Goal: Check status: Check status

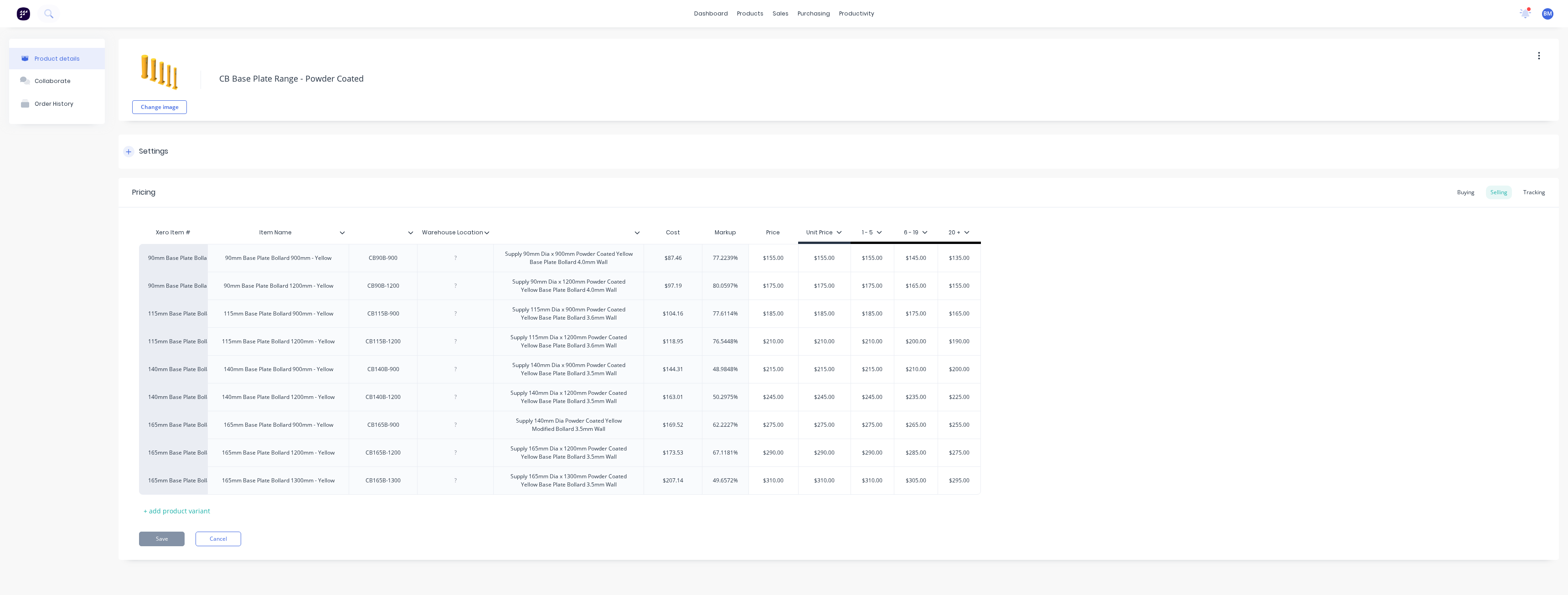
click at [126, 149] on div at bounding box center [128, 152] width 12 height 12
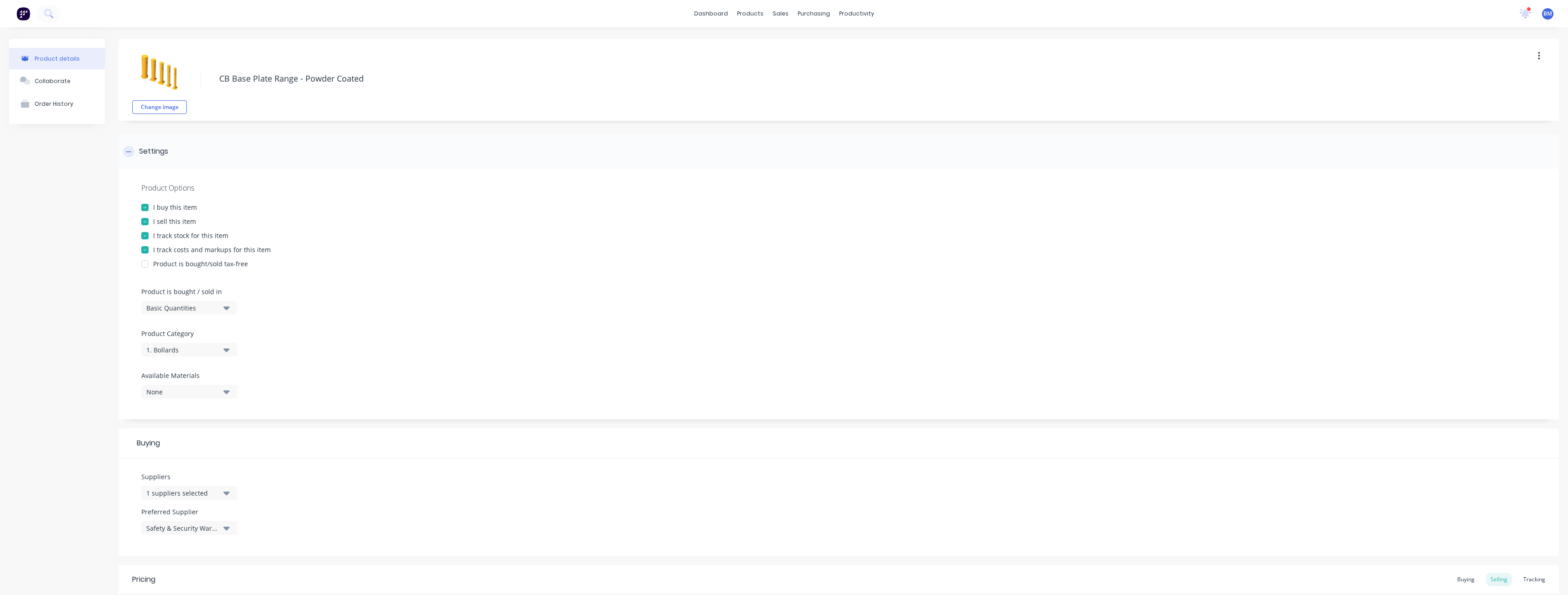
type textarea "x"
click at [130, 150] on icon at bounding box center [128, 152] width 5 height 6
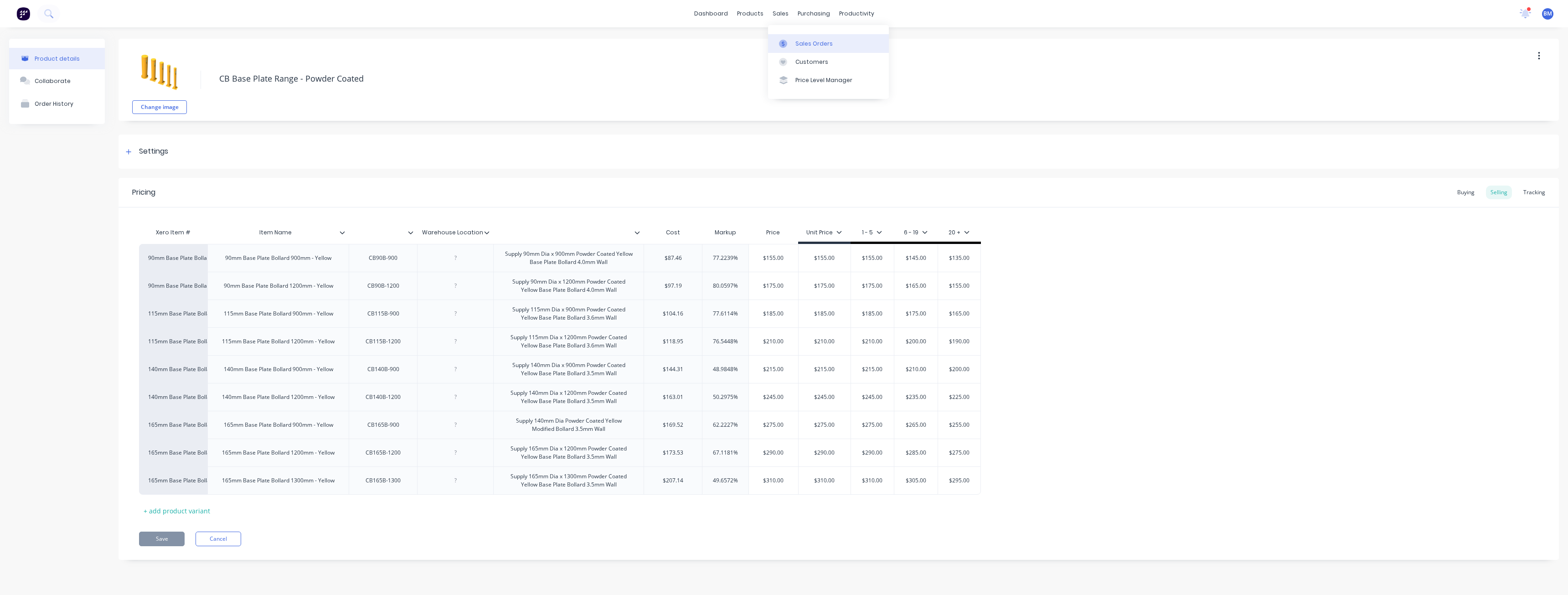
click at [803, 43] on div "Sales Orders" at bounding box center [814, 43] width 37 height 8
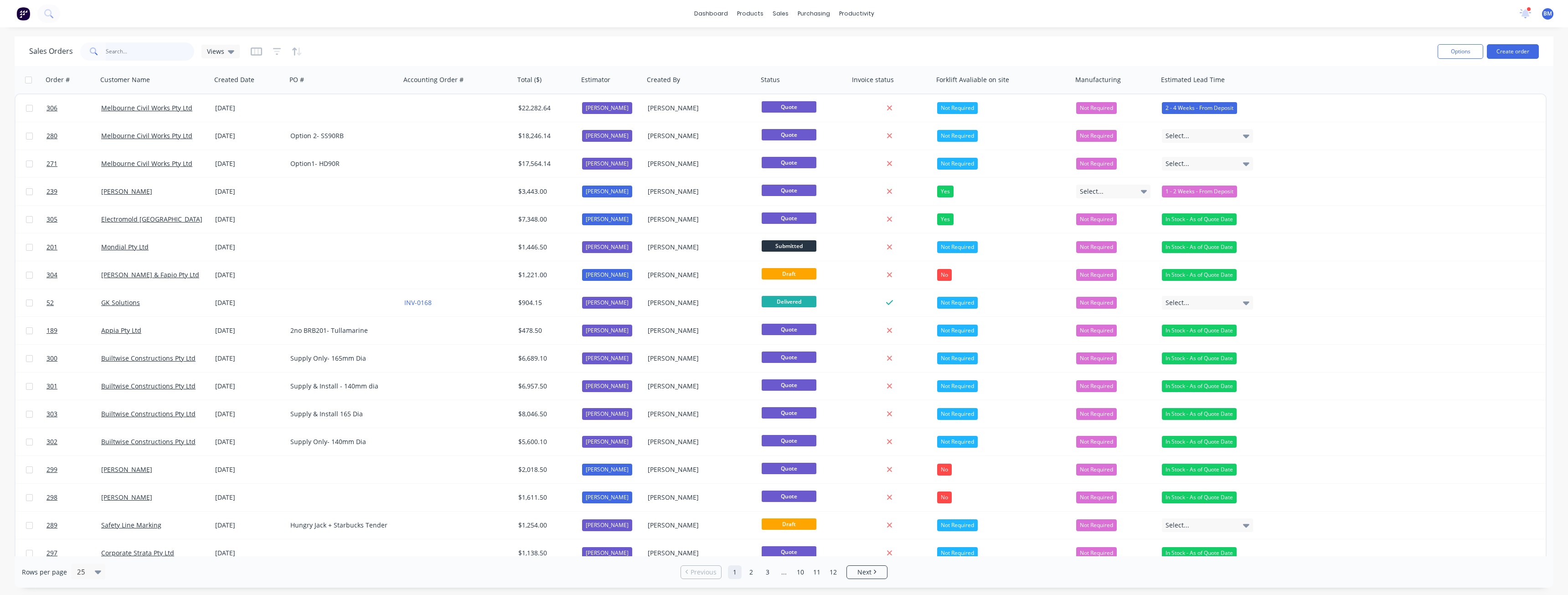
click at [136, 46] on input "text" at bounding box center [150, 52] width 89 height 18
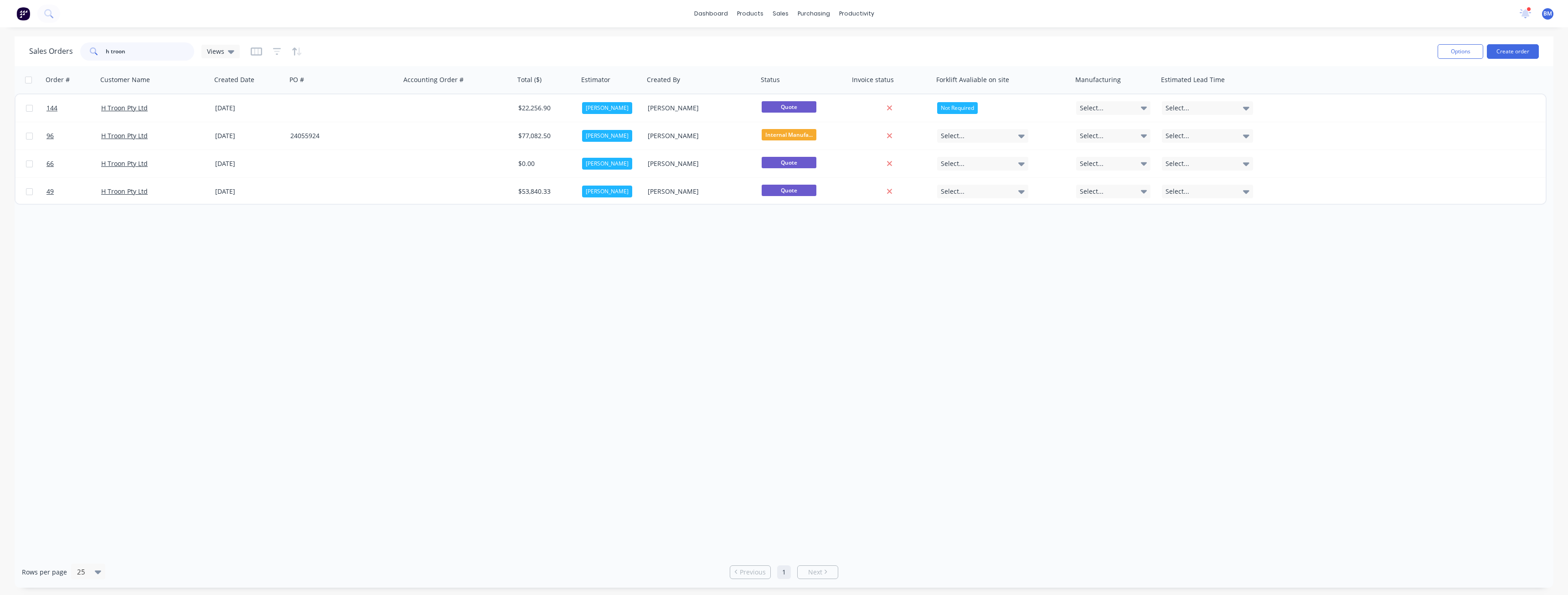
type input "h troon"
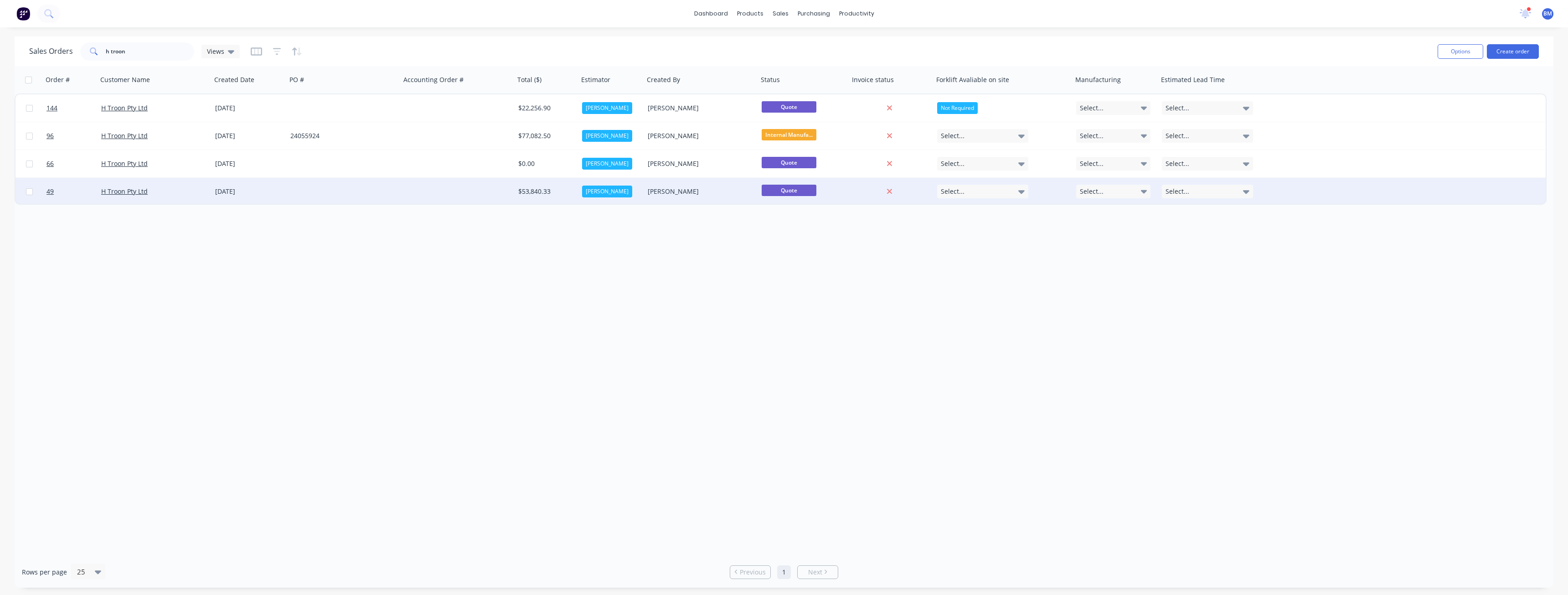
click at [293, 186] on div at bounding box center [343, 191] width 114 height 27
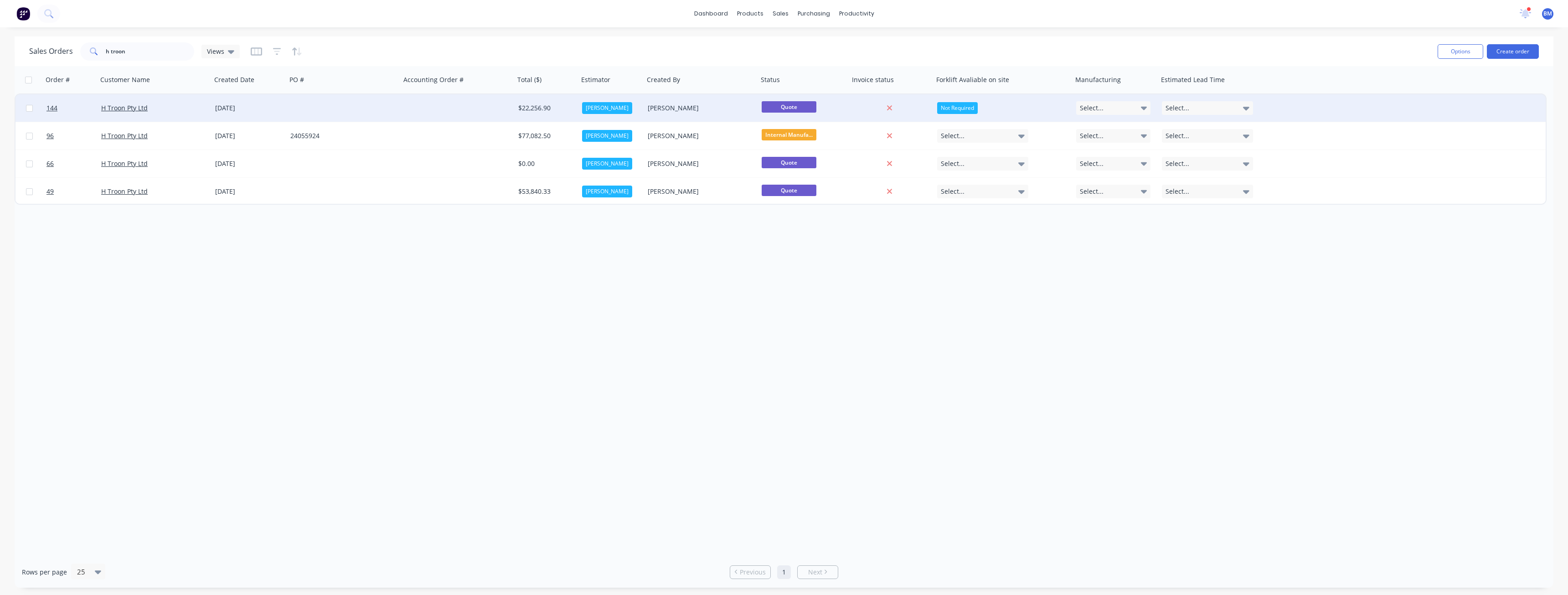
click at [307, 107] on div at bounding box center [343, 108] width 114 height 27
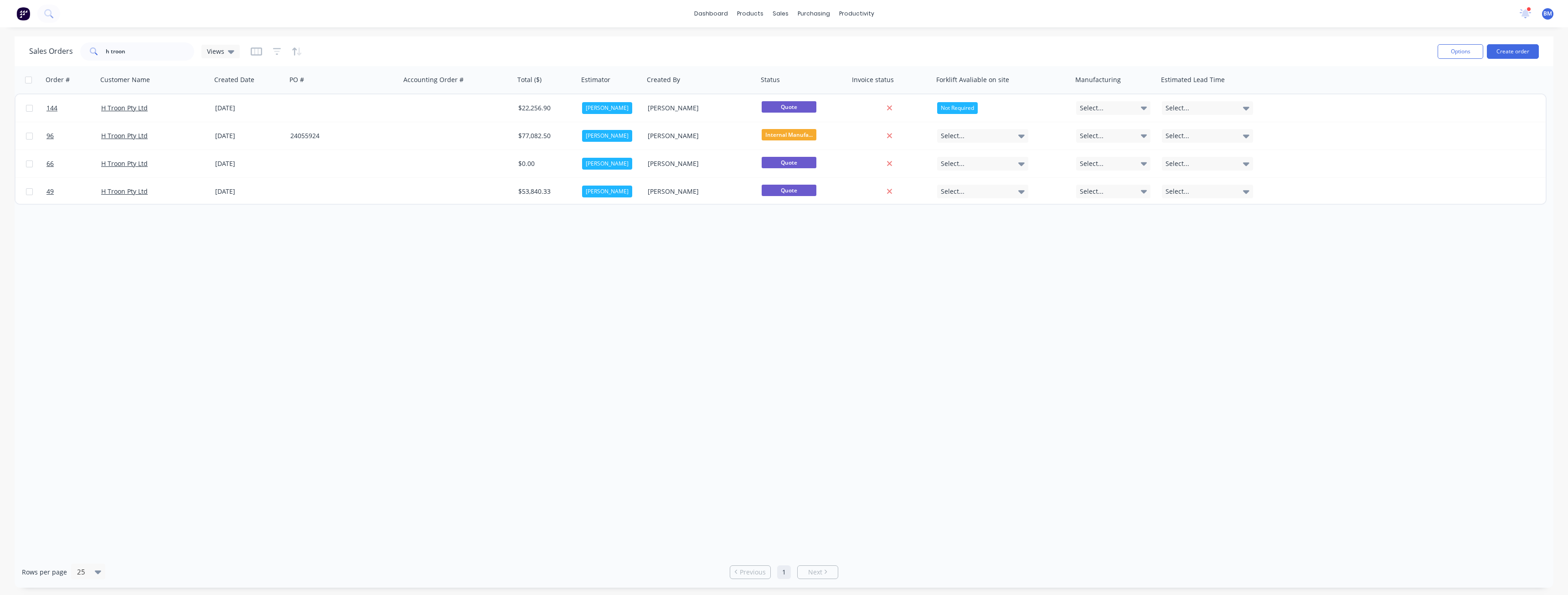
click at [639, 297] on div "Order # Customer Name Created Date PO # Accounting Order # Total ($) Estimator …" at bounding box center [784, 311] width 1539 height 490
click at [22, 9] on img at bounding box center [23, 13] width 13 height 13
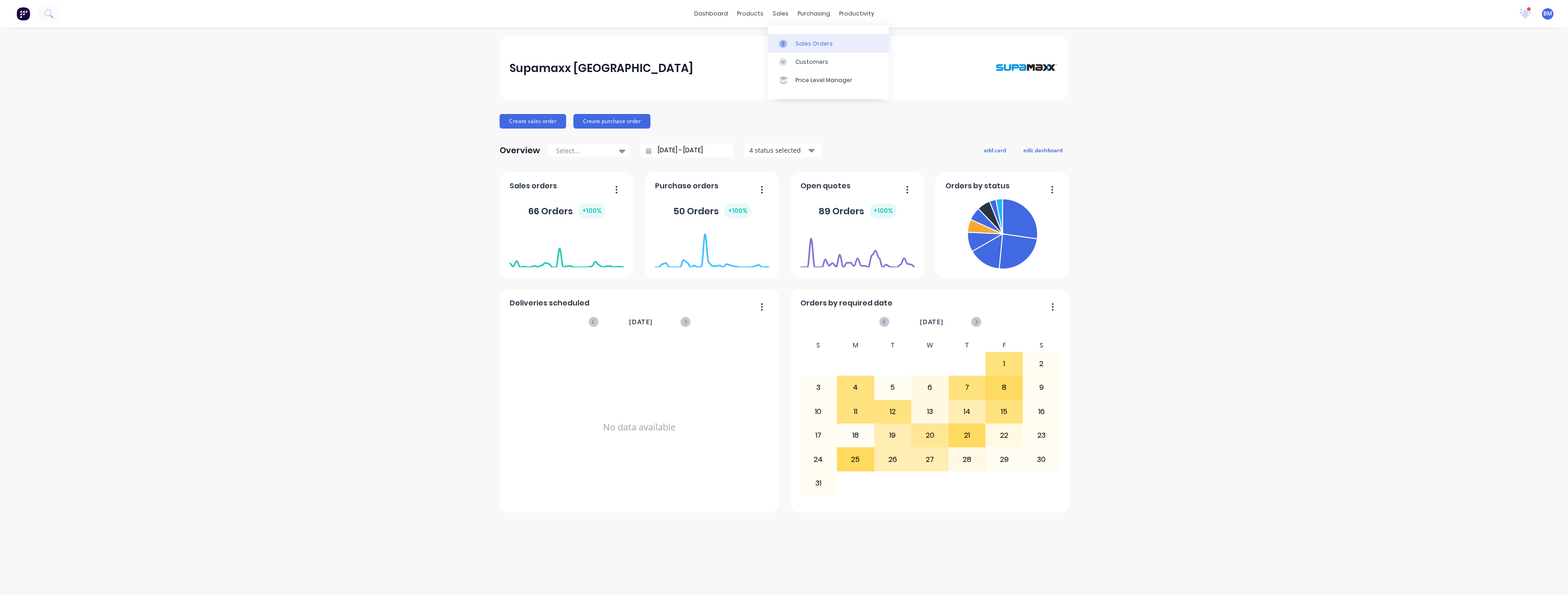
click at [799, 41] on div "Sales Orders" at bounding box center [814, 43] width 37 height 8
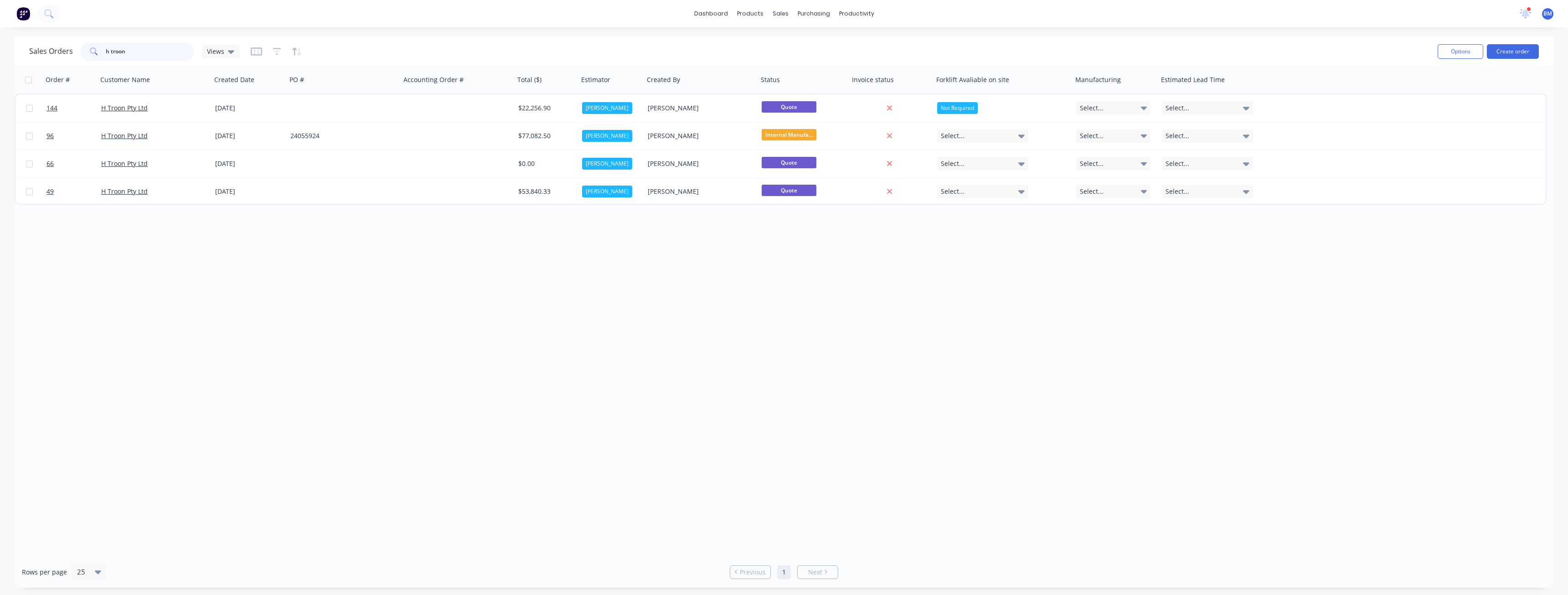
drag, startPoint x: 130, startPoint y: 50, endPoint x: 90, endPoint y: 51, distance: 40.0
click at [90, 51] on div "h troon" at bounding box center [137, 52] width 114 height 18
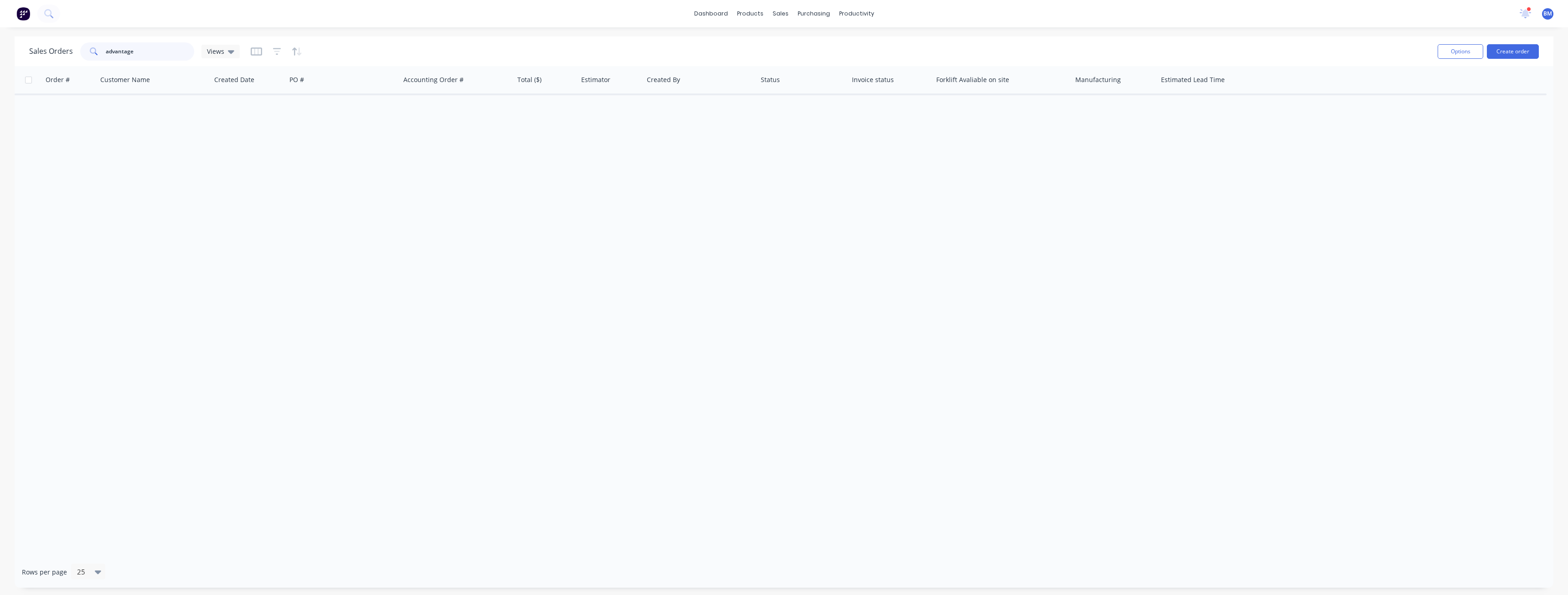
click at [110, 51] on input "advantage" at bounding box center [150, 52] width 89 height 18
type input "vantage"
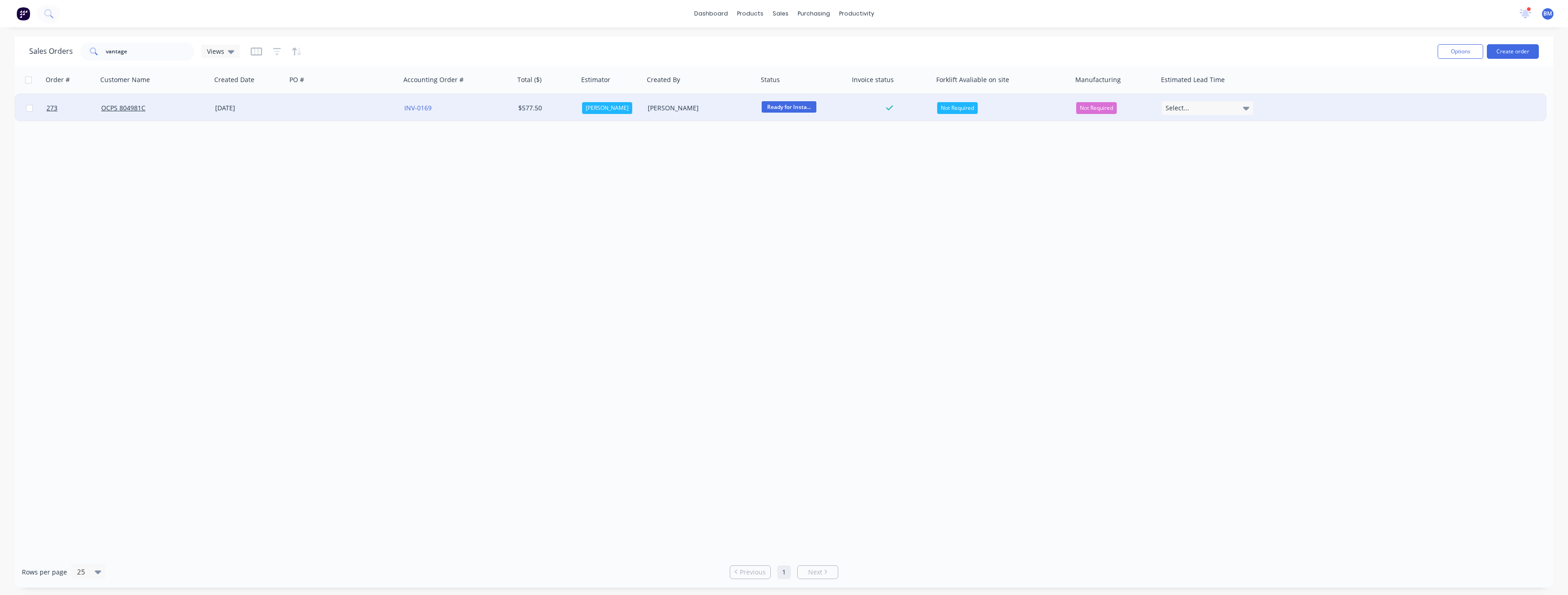
click at [315, 104] on div at bounding box center [343, 108] width 114 height 27
